Goal: Check status: Check status

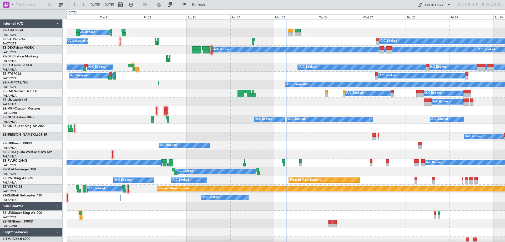
click at [285, 18] on div "Mon 25" at bounding box center [296, 16] width 44 height 5
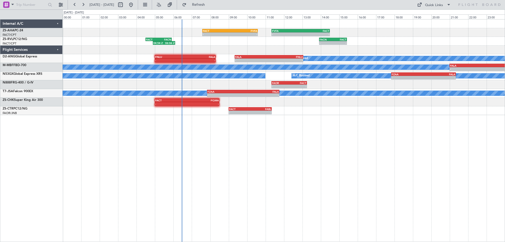
click at [171, 138] on div "- - FACT 07:35 Z FVFA 10:35 Z - - FVFA 11:20 Z FACT 14:30 Z 04:54 Z 06:06 Z FAC…" at bounding box center [284, 130] width 442 height 223
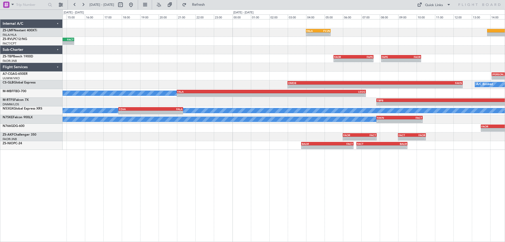
click at [288, 163] on div "- - FALA 04:00 Z FVJN 05:20 Z A/C Booked - - FACN 13:55 Z FACT 15:25 Z - - FAOR…" at bounding box center [284, 130] width 442 height 223
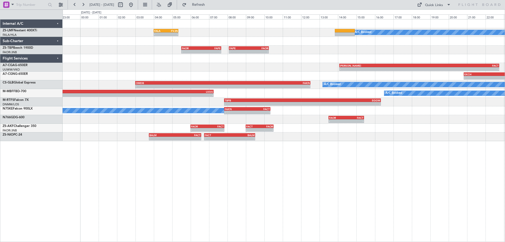
click at [95, 191] on div "- - FALA 04:00 Z FVJN 05:20 Z A/C Booked - - FAOR 05:30 Z FAPE 07:40 Z - - FAPE…" at bounding box center [284, 130] width 442 height 223
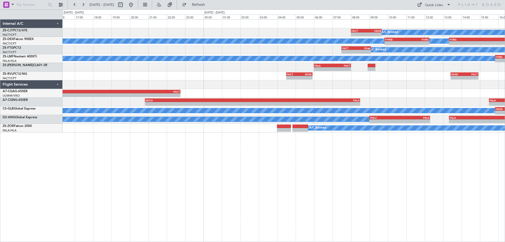
click at [400, 184] on div "A/C Booked - - FACT 08:00 Z FAGR 09:40 Z A/C Booked A/C Booked - - FYWB 09:50 Z…" at bounding box center [284, 130] width 442 height 223
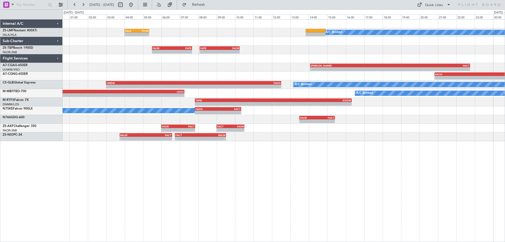
click at [287, 185] on div "A/C Booked - - FALA 04:00 Z FVJN 05:20 Z - - FAOR 05:30 Z FAPE 07:40 Z - - FAPE…" at bounding box center [284, 130] width 442 height 223
click at [124, 202] on div "A/C Booked - - FALA 04:00 Z FVJN 05:20 Z - - FAOR 05:30 Z FAPE 07:40 Z - - FAPE…" at bounding box center [284, 130] width 442 height 223
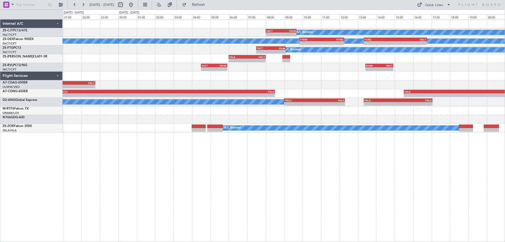
click at [319, 202] on div "A/C Booked - - FACT 08:00 Z FAGR 09:40 Z A/C Booked A/C Booked - - FYWB 09:50 Z…" at bounding box center [284, 130] width 442 height 223
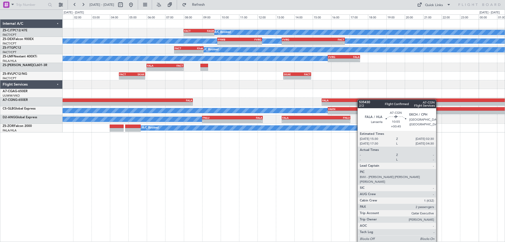
click at [113, 103] on div "A/C Booked - - FACT 08:00 Z FAGR 09:40 Z A/C Booked A/C Booked - - FYWB 09:50 Z…" at bounding box center [284, 75] width 442 height 113
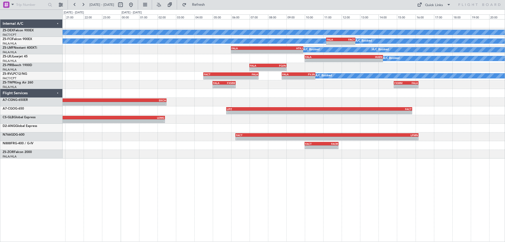
click at [353, 210] on div "A/C Booked - - FVRG 13:20 Z FACT 16:45 Z A/C Booked A/C Booked A/C Booked - - F…" at bounding box center [284, 130] width 442 height 223
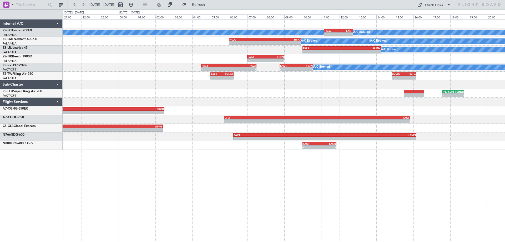
click at [399, 107] on div "- - FALA 15:30 Z EKCH 02:30 Z" at bounding box center [284, 110] width 442 height 9
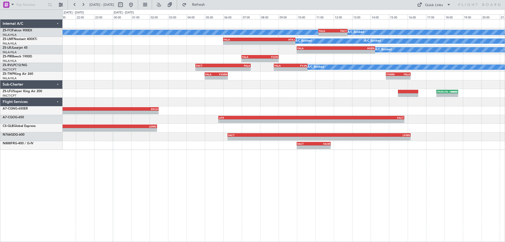
click at [52, 121] on div "A/C Booked A/C Booked A/C Booked - - FALA 11:10 Z FACT 12:45 Z - - FALA 06:00 Z…" at bounding box center [252, 125] width 505 height 232
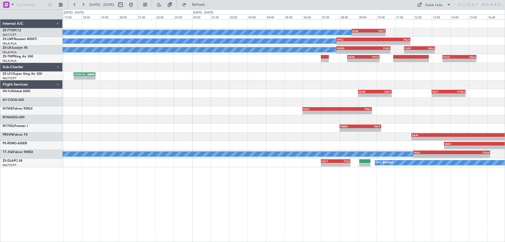
click at [234, 132] on div "A/C Booked - - Khak 08:40 Z FACT 10:30 Z A/C Booked A/C Booked - - HTKJ 07:50 Z…" at bounding box center [284, 93] width 442 height 148
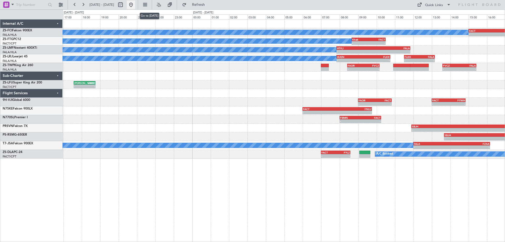
click at [135, 6] on button at bounding box center [131, 5] width 8 height 8
